Goal: Contribute content

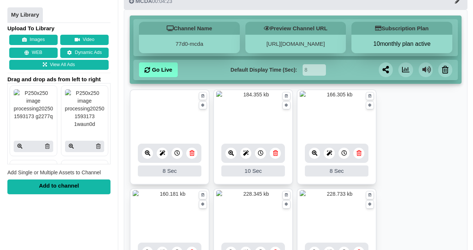
scroll to position [48, 0]
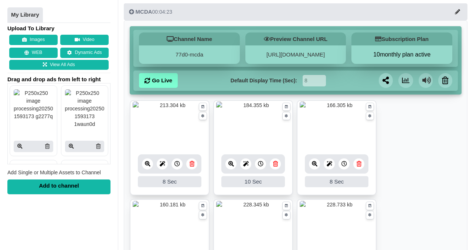
click at [190, 166] on icon at bounding box center [192, 164] width 5 height 6
click at [277, 163] on icon at bounding box center [275, 164] width 5 height 6
click at [39, 40] on button "Images" at bounding box center [33, 40] width 48 height 10
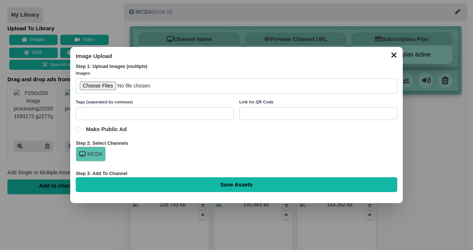
click at [102, 84] on input "file" at bounding box center [237, 85] width 322 height 15
type input "C:\fakepath\Actor of the Week.jpg"
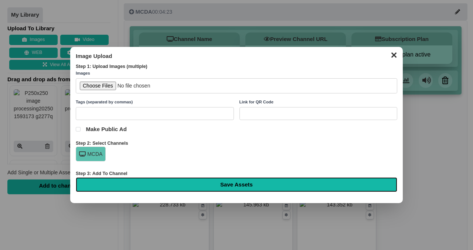
click at [225, 183] on input "Save Assets" at bounding box center [237, 185] width 322 height 15
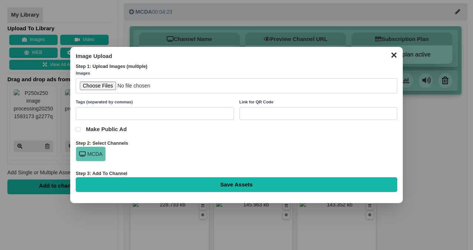
type input "Saving..."
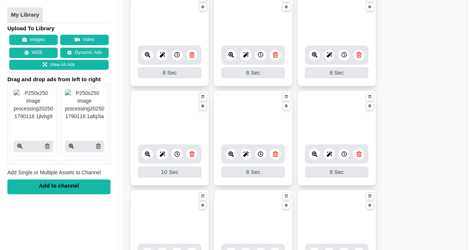
scroll to position [156, 0]
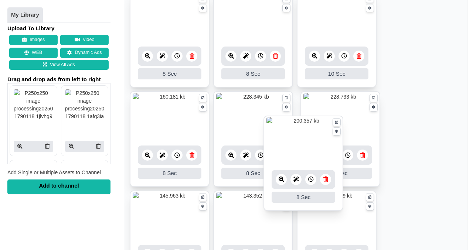
drag, startPoint x: 329, startPoint y: 22, endPoint x: 295, endPoint y: 147, distance: 129.7
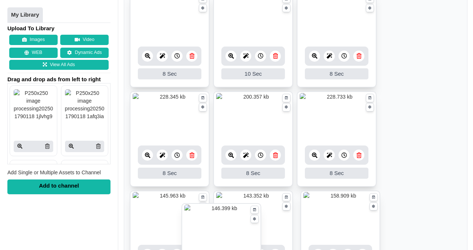
drag, startPoint x: 164, startPoint y: 29, endPoint x: 216, endPoint y: 239, distance: 216.7
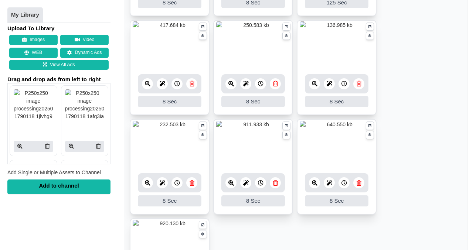
scroll to position [524, 0]
click at [159, 142] on img at bounding box center [170, 145] width 74 height 46
click at [148, 183] on icon at bounding box center [148, 184] width 6 height 6
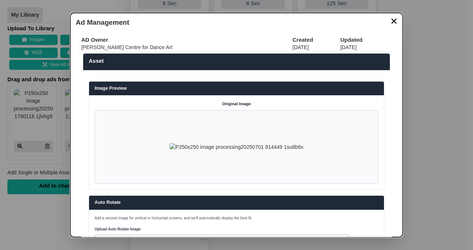
click at [394, 19] on button "✕" at bounding box center [394, 20] width 14 height 11
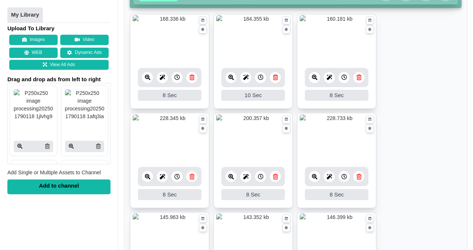
scroll to position [124, 0]
